Goal: Information Seeking & Learning: Learn about a topic

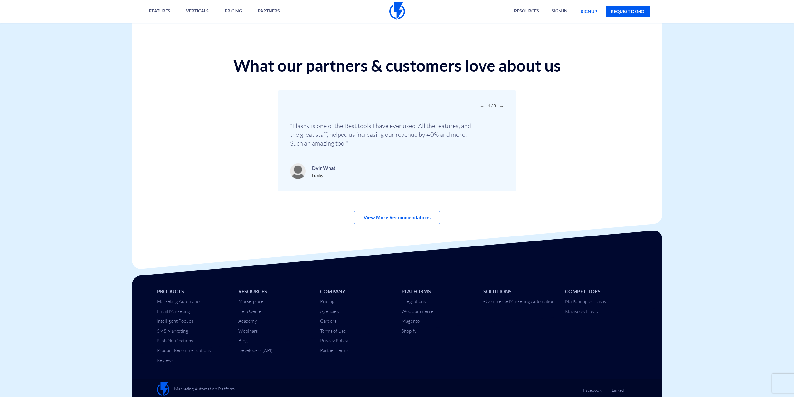
scroll to position [2099, 0]
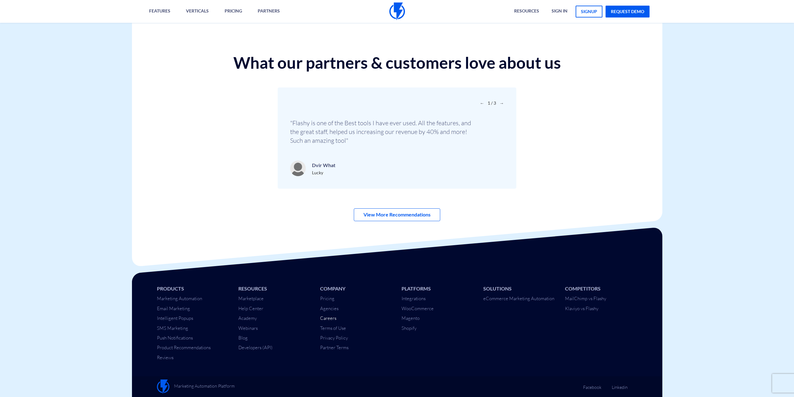
click at [331, 318] on link "Careers" at bounding box center [328, 318] width 16 height 6
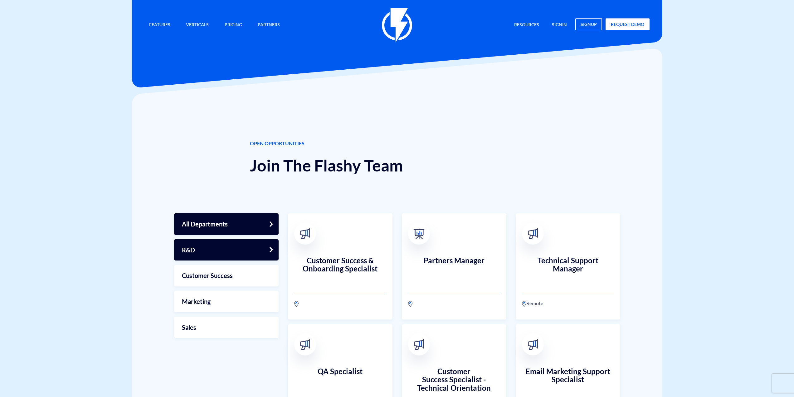
click at [233, 255] on link "R&D" at bounding box center [226, 250] width 105 height 22
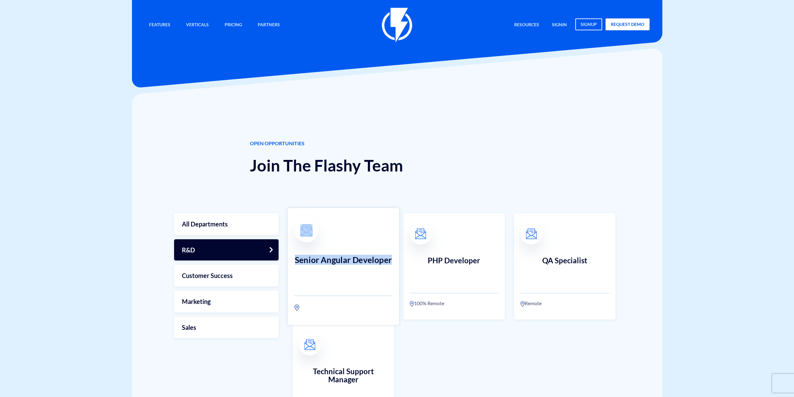
drag, startPoint x: 285, startPoint y: 257, endPoint x: 390, endPoint y: 257, distance: 105.5
click at [390, 257] on div "Customer Success & Onboarding Specialist Partners Manager Technical Support Man…" at bounding box center [454, 321] width 342 height 226
copy link "Senior Angular Developer"
